Goal: Information Seeking & Learning: Learn about a topic

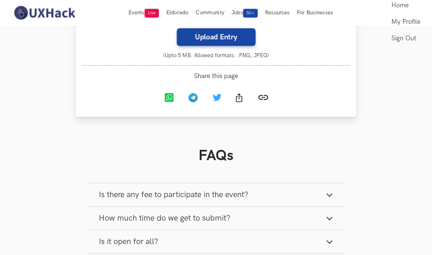
scroll to position [802, 0]
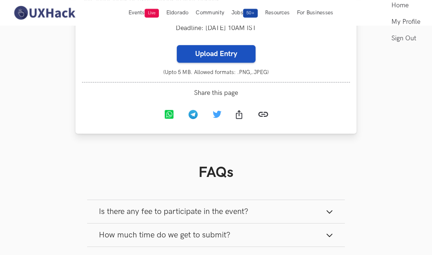
click at [220, 63] on label "Upload Entry" at bounding box center [216, 54] width 79 height 18
click at [177, 45] on input "Upload Entry" at bounding box center [176, 45] width 0 height 0
click at [181, 63] on label "Upload Entry" at bounding box center [216, 54] width 79 height 18
click at [177, 45] on input "Upload Entry" at bounding box center [176, 45] width 0 height 0
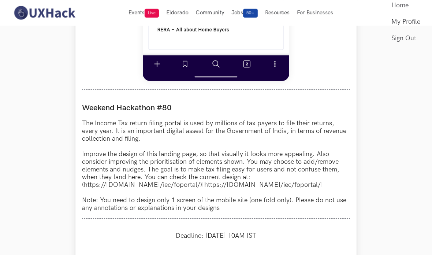
scroll to position [556, 0]
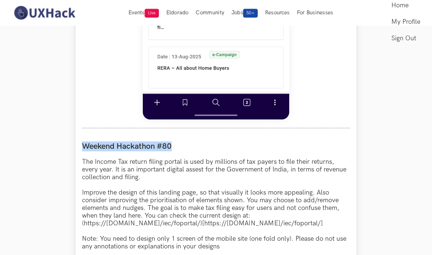
drag, startPoint x: 83, startPoint y: 146, endPoint x: 171, endPoint y: 151, distance: 87.6
click at [171, 151] on label "Weekend Hackathon #80" at bounding box center [216, 147] width 268 height 10
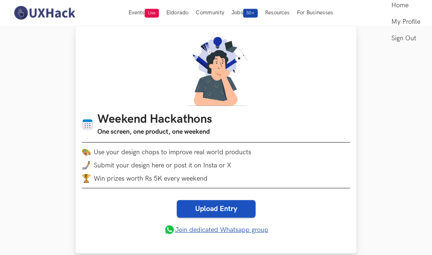
scroll to position [59, 0]
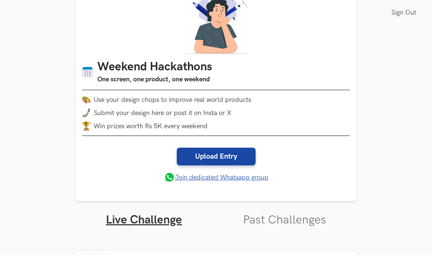
click at [257, 210] on ul "Live Challenge Past Challenges" at bounding box center [215, 214] width 281 height 26
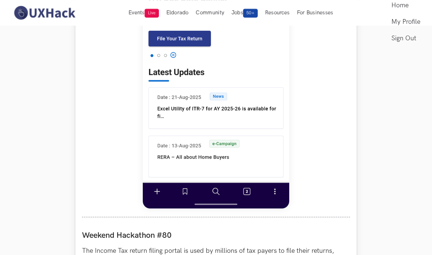
scroll to position [385, 0]
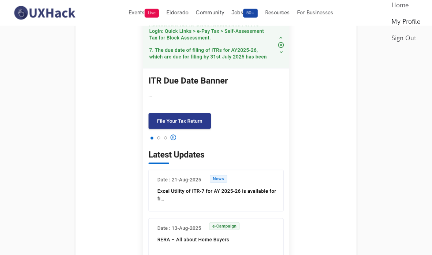
click at [408, 16] on link "My Profile" at bounding box center [405, 22] width 29 height 16
click at [407, 20] on link "My Profile" at bounding box center [405, 22] width 29 height 16
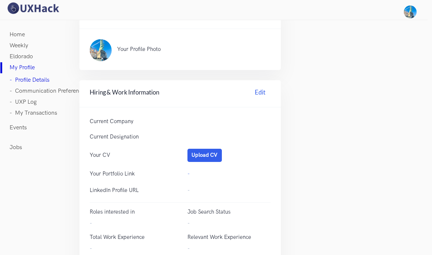
scroll to position [217, 0]
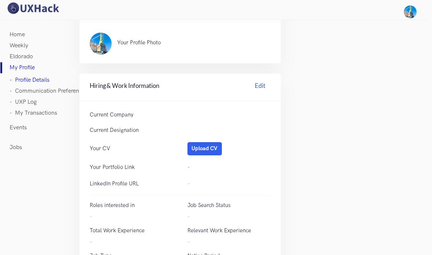
click at [149, 111] on p "Current Company" at bounding box center [131, 115] width 83 height 8
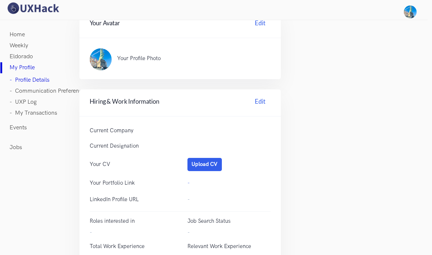
scroll to position [198, 0]
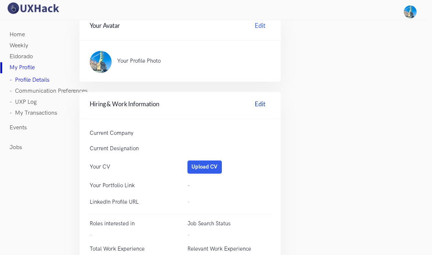
click at [263, 100] on link "Edit" at bounding box center [260, 105] width 20 height 11
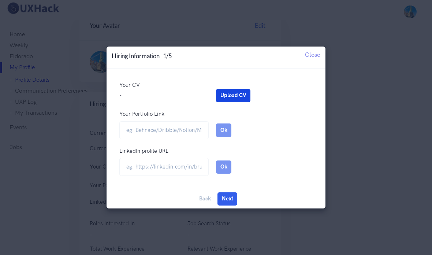
click at [236, 90] on button "Upload CV" at bounding box center [233, 95] width 34 height 13
click at [175, 130] on input "Your Portfolio Link" at bounding box center [163, 130] width 89 height 18
paste input "https://bit.ly/40f2OhK"
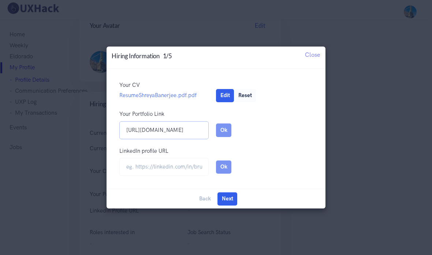
type input "https://bit.ly/40f2OhK"
click at [199, 154] on div "LinkedIn profile URL Edit" at bounding box center [215, 152] width 193 height 11
click at [184, 160] on input "url" at bounding box center [163, 167] width 89 height 18
click at [141, 168] on input "url" at bounding box center [163, 167] width 89 height 18
paste input "linkedin.com/in/shreya-banerjee-4196b0165"
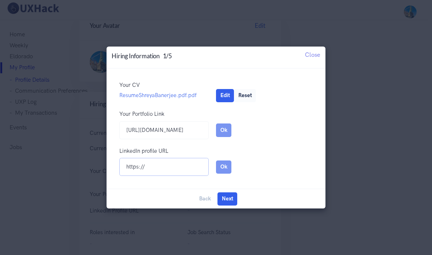
type input "https://linkedin.com/in/shreya-banerjee-4196b0165"
click at [223, 168] on button "Ok" at bounding box center [223, 166] width 15 height 13
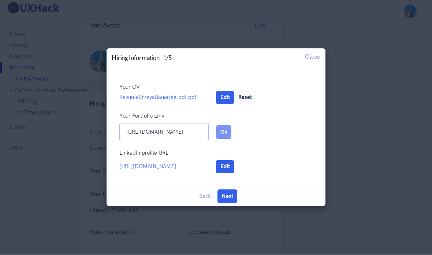
click at [177, 130] on input "https://bit.ly/40f2OhK" at bounding box center [163, 132] width 89 height 18
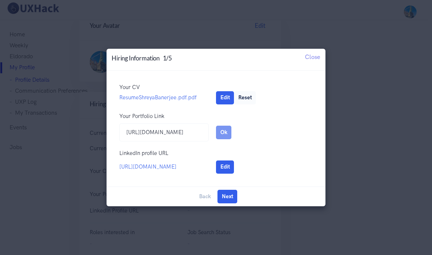
click at [221, 132] on button "Ok" at bounding box center [223, 132] width 15 height 13
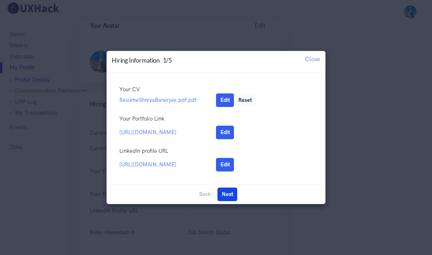
click at [226, 194] on button "Next" at bounding box center [227, 193] width 20 height 13
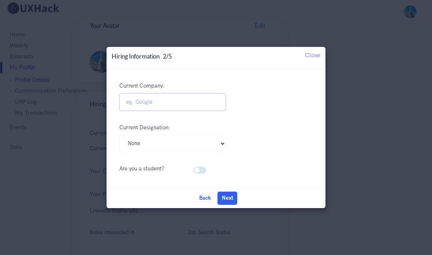
click at [166, 108] on input "Current Company:" at bounding box center [172, 102] width 106 height 18
type input "Highradius Technologies"
select select "Product Manager"
click at [222, 197] on button "Next" at bounding box center [227, 197] width 20 height 13
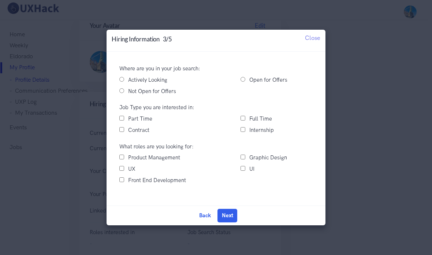
click at [142, 83] on label "Actively Looking" at bounding box center [147, 80] width 39 height 9
click at [124, 82] on input "Actively Looking" at bounding box center [121, 79] width 5 height 5
radio input "true"
click at [258, 81] on label "Open for Offers" at bounding box center [268, 80] width 38 height 9
click at [245, 81] on input "Open for Offers" at bounding box center [242, 79] width 5 height 5
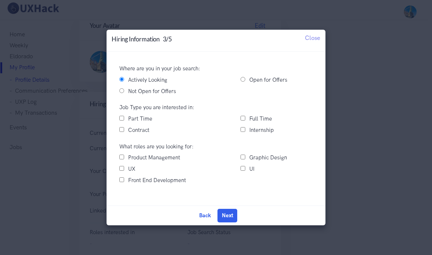
radio input "true"
click at [248, 118] on div "Full Time" at bounding box center [276, 119] width 87 height 9
click at [246, 114] on div "Job Type you are interested in: Part Time Full Time Contract Internship" at bounding box center [215, 120] width 193 height 34
click at [244, 117] on input "Full Time" at bounding box center [242, 118] width 5 height 5
checkbox input "true"
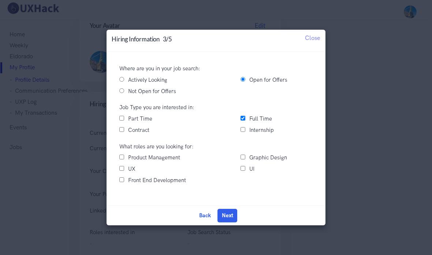
click at [226, 130] on div "Contract" at bounding box center [172, 130] width 121 height 9
click at [160, 161] on label "Product Management" at bounding box center [154, 157] width 52 height 9
click at [124, 159] on input "Product Management" at bounding box center [121, 156] width 5 height 5
checkbox input "true"
click at [227, 212] on button "Next" at bounding box center [227, 215] width 20 height 13
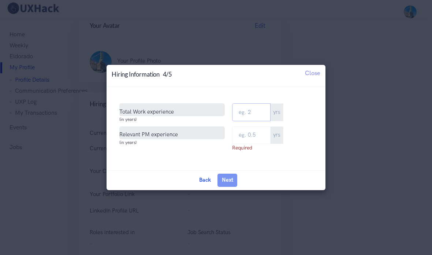
click at [267, 106] on input "Total Work Experience" at bounding box center [251, 112] width 38 height 18
type input "4"
click at [253, 133] on input "text" at bounding box center [251, 135] width 38 height 18
type input "4"
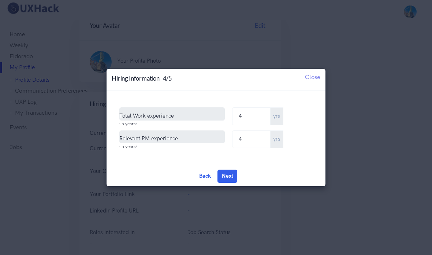
click at [225, 179] on button "Next" at bounding box center [227, 175] width 20 height 13
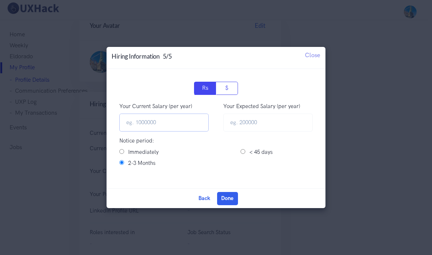
click at [177, 123] on input "Your Current Salary (per year)" at bounding box center [163, 122] width 89 height 18
type input "2700000"
click at [240, 206] on div "Back Edit Finish Done" at bounding box center [215, 198] width 219 height 20
click at [229, 198] on button "Done" at bounding box center [227, 198] width 21 height 13
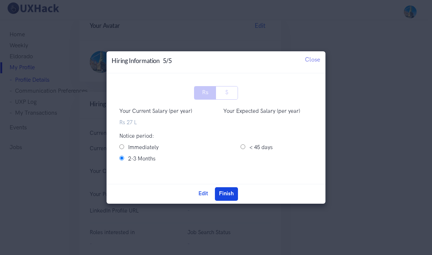
click at [223, 194] on button "Finish" at bounding box center [226, 193] width 23 height 13
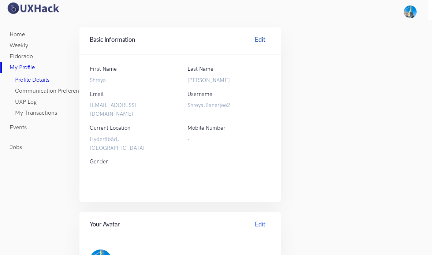
click at [257, 43] on link "Edit" at bounding box center [260, 40] width 20 height 11
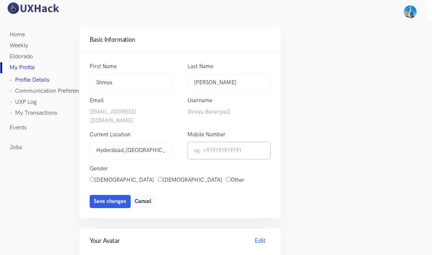
click at [212, 146] on input "Mobile Number" at bounding box center [228, 151] width 83 height 18
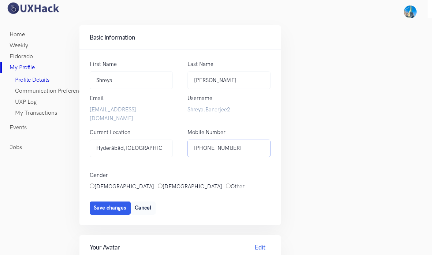
scroll to position [31, 0]
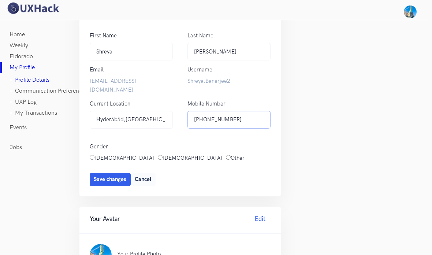
type input "+919909129638"
click at [98, 154] on label "Female" at bounding box center [124, 158] width 60 height 9
click at [94, 155] on input "Female" at bounding box center [92, 157] width 5 height 5
radio input "true"
click at [97, 176] on span "Save changes" at bounding box center [110, 179] width 33 height 6
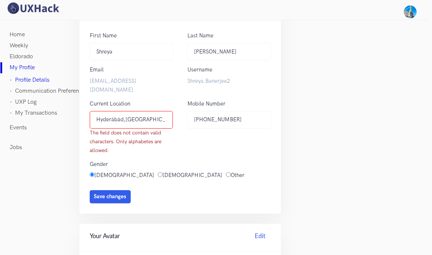
click at [119, 111] on input "Hyderābād,India" at bounding box center [131, 120] width 83 height 18
click at [118, 111] on input "Hyderābād,India" at bounding box center [131, 120] width 83 height 18
type input "Hyderabad, India"
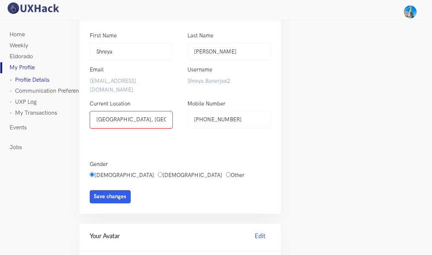
click at [210, 171] on div "Female Male Other" at bounding box center [179, 178] width 195 height 14
click at [127, 190] on button "Save changes" at bounding box center [110, 196] width 41 height 13
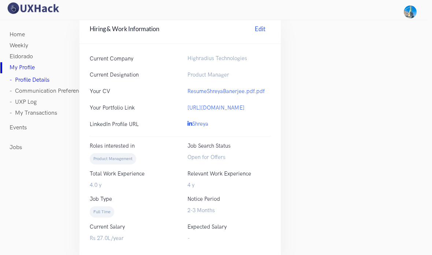
scroll to position [289, 0]
click at [23, 92] on link "- Communication Preferences" at bounding box center [49, 91] width 78 height 11
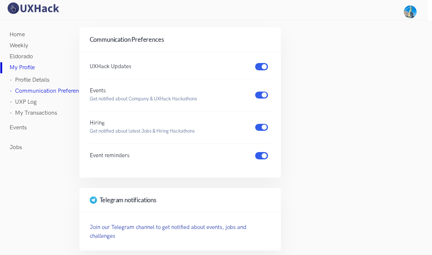
click at [266, 160] on div "UXHack Updates Events Get notified about Company & UXHack Hackathons Hiring Get…" at bounding box center [179, 115] width 201 height 126
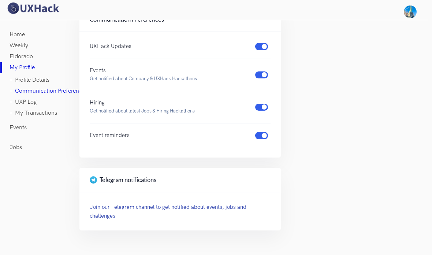
click at [19, 100] on link "- UXP Log" at bounding box center [23, 102] width 27 height 11
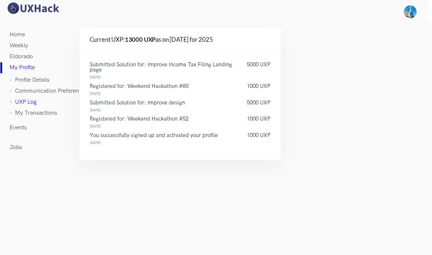
drag, startPoint x: 128, startPoint y: 118, endPoint x: 188, endPoint y: 120, distance: 60.8
click at [188, 120] on p "Registered for: Weekend Hackathon #52" at bounding box center [161, 118] width 142 height 5
click at [39, 118] on link "- My Transactions" at bounding box center [34, 113] width 48 height 11
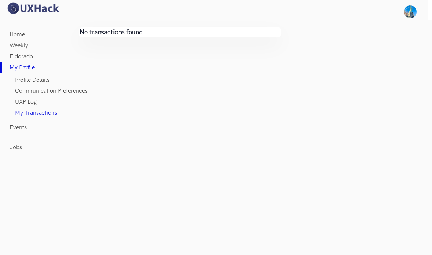
click at [24, 124] on link "Events" at bounding box center [18, 127] width 17 height 11
click at [29, 85] on link "- Profile Details" at bounding box center [30, 80] width 40 height 11
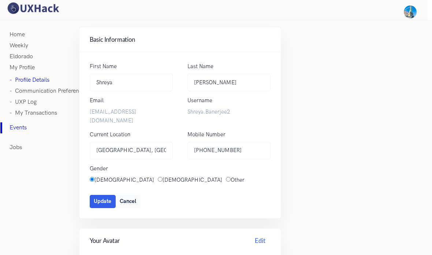
click at [25, 116] on link "- My Transactions" at bounding box center [34, 113] width 48 height 11
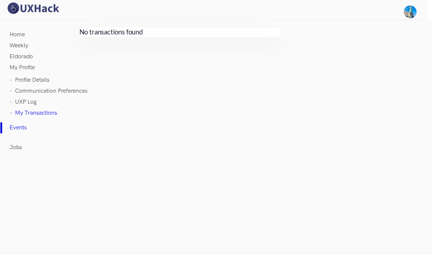
click at [25, 103] on link "- UXP Log" at bounding box center [23, 102] width 27 height 11
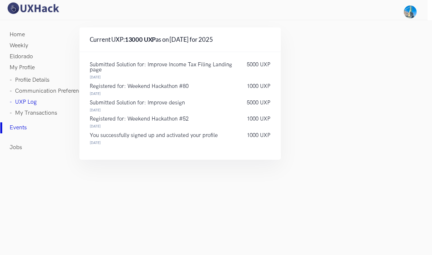
click at [150, 67] on p "Submitted Solution for: Improve Income Tax Filing Landing page" at bounding box center [161, 67] width 142 height 10
click at [19, 50] on link "Weekly" at bounding box center [19, 45] width 19 height 11
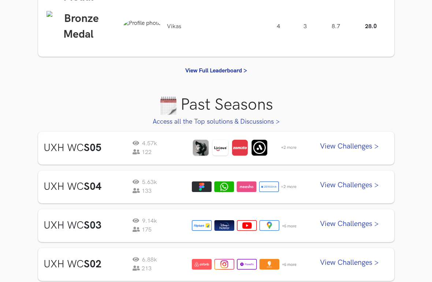
scroll to position [299, 0]
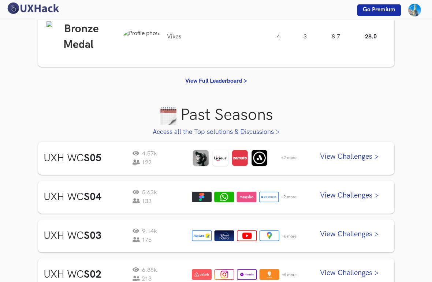
click at [324, 149] on link "View Challenges >" at bounding box center [349, 158] width 78 height 18
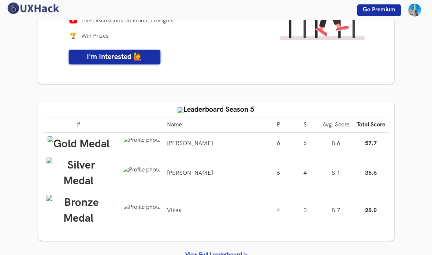
scroll to position [0, 0]
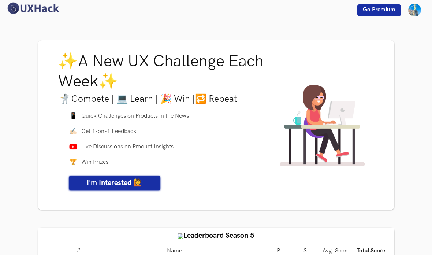
click at [39, 9] on img at bounding box center [32, 8] width 55 height 13
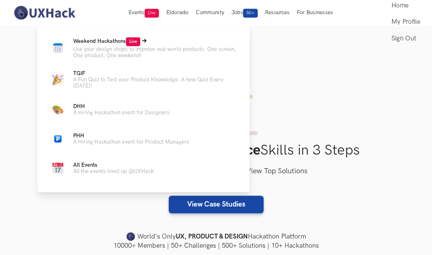
click at [127, 56] on p "Use your design chops to improve real world products. One screen, One product, …" at bounding box center [155, 52] width 165 height 12
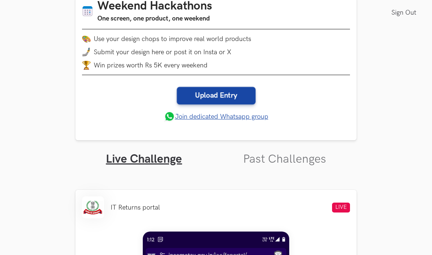
scroll to position [119, 0]
click at [276, 161] on link "Past Challenges" at bounding box center [284, 159] width 83 height 14
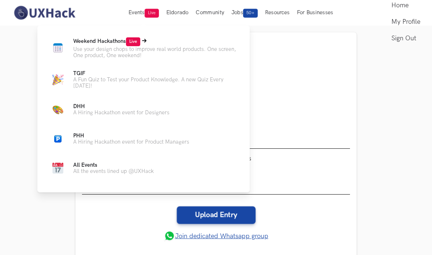
click at [109, 58] on p "Use your design chops to improve real world products. One screen, One product, …" at bounding box center [155, 52] width 165 height 12
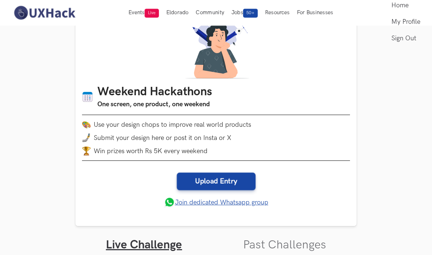
scroll to position [116, 0]
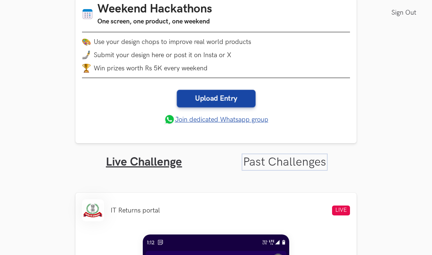
click at [285, 161] on link "Past Challenges" at bounding box center [284, 162] width 83 height 14
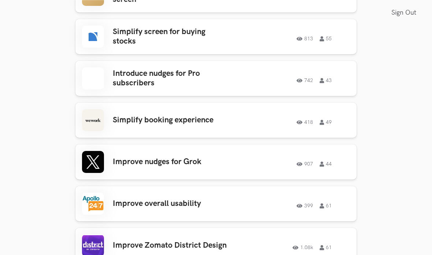
scroll to position [1367, 0]
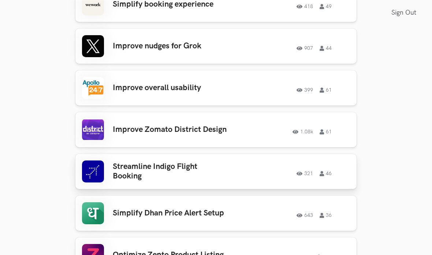
click at [213, 162] on h3 "Streamline Indigo Flight Booking" at bounding box center [170, 171] width 114 height 19
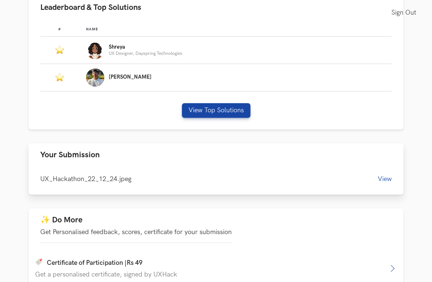
scroll to position [284, 0]
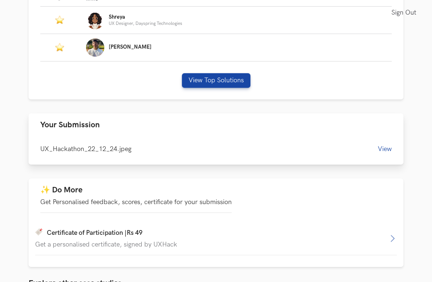
click at [386, 151] on button "View" at bounding box center [385, 149] width 14 height 8
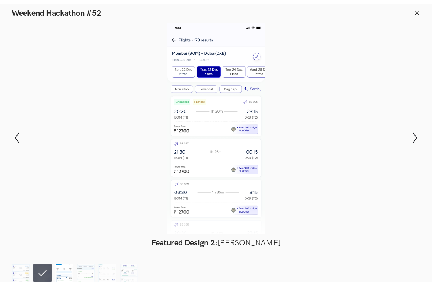
scroll to position [280, 0]
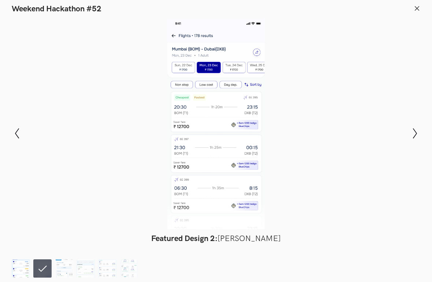
click at [25, 267] on img at bounding box center [21, 268] width 18 height 18
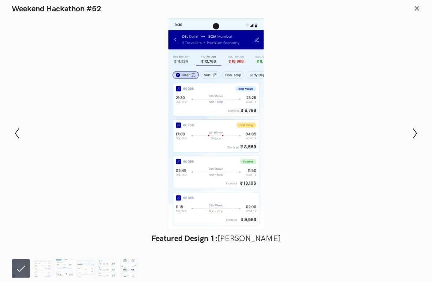
click at [132, 272] on img at bounding box center [129, 268] width 18 height 18
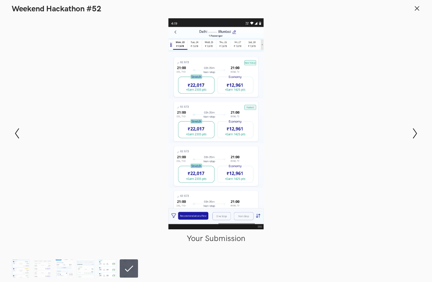
click at [115, 274] on img at bounding box center [107, 268] width 18 height 18
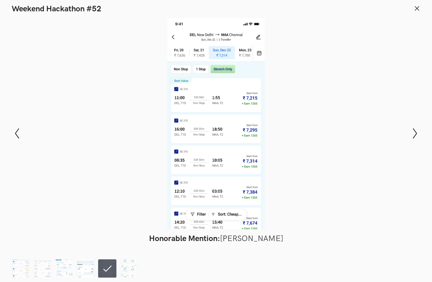
click at [80, 271] on img at bounding box center [85, 268] width 18 height 18
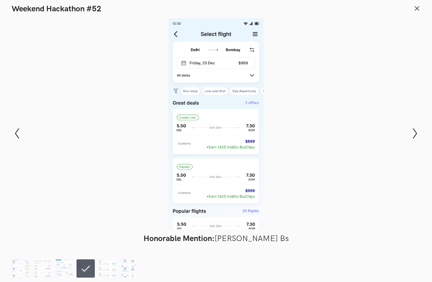
click at [126, 271] on img at bounding box center [129, 268] width 18 height 18
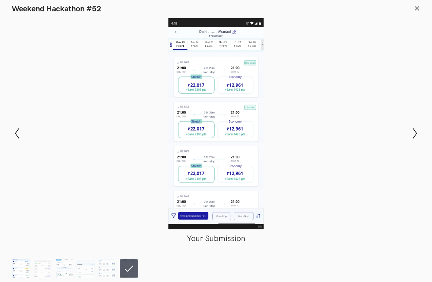
click at [28, 271] on img at bounding box center [21, 268] width 18 height 18
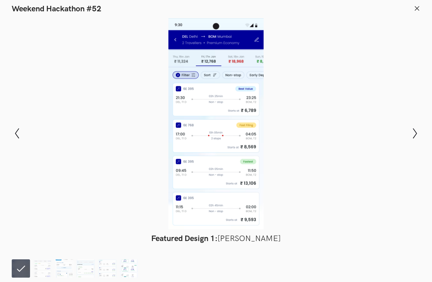
click at [130, 275] on img at bounding box center [129, 268] width 18 height 18
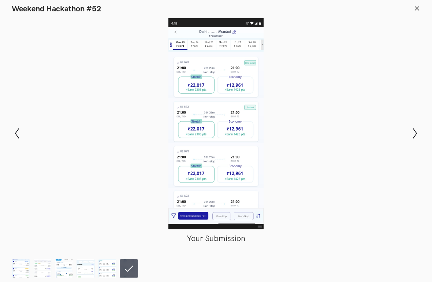
click at [419, 8] on icon at bounding box center [416, 8] width 7 height 7
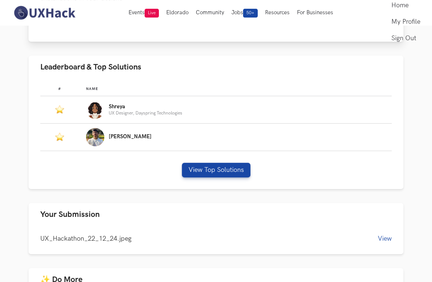
scroll to position [0, 0]
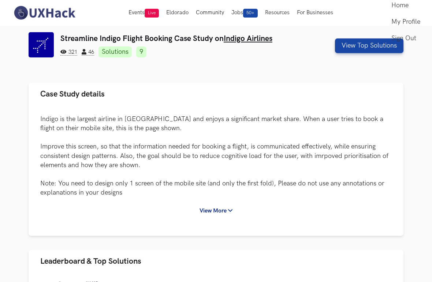
click at [206, 208] on button "View More" at bounding box center [216, 211] width 46 height 14
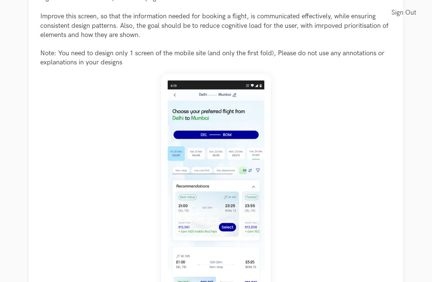
scroll to position [171, 0]
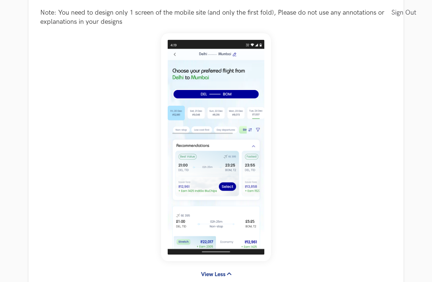
click at [198, 166] on img at bounding box center [216, 148] width 110 height 228
click at [214, 123] on img at bounding box center [216, 147] width 110 height 228
click at [128, 132] on div at bounding box center [215, 147] width 351 height 228
click at [209, 135] on img at bounding box center [216, 147] width 110 height 228
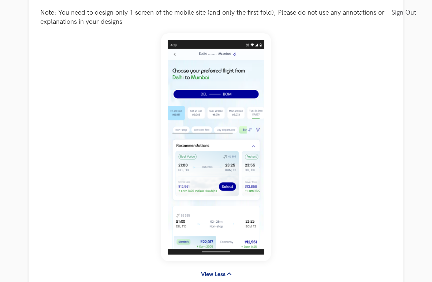
click at [209, 135] on img at bounding box center [216, 147] width 110 height 228
click at [313, 158] on div at bounding box center [215, 147] width 351 height 228
click at [197, 108] on img at bounding box center [216, 147] width 110 height 228
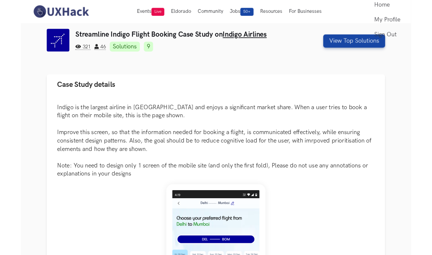
scroll to position [0, 0]
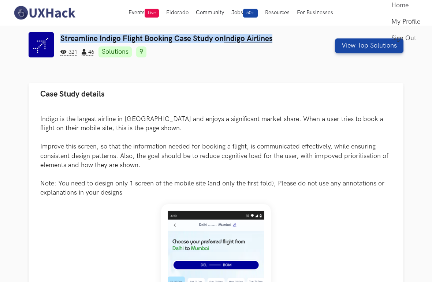
drag, startPoint x: 60, startPoint y: 37, endPoint x: 278, endPoint y: 44, distance: 217.5
click at [282, 41] on h3 "Streamline Indigo Flight Booking Case Study on Indigo Airlines" at bounding box center [184, 38] width 248 height 9
copy h3 "Streamline Indigo Flight Booking Case Study on Indigo Airlines"
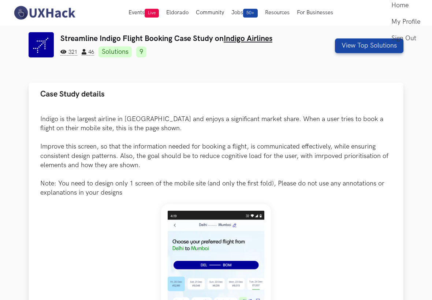
click at [212, 110] on div "Indigo is the largest airline in [GEOGRAPHIC_DATA] and enjoys a significant mar…" at bounding box center [216, 288] width 375 height 365
